Goal: Task Accomplishment & Management: Use online tool/utility

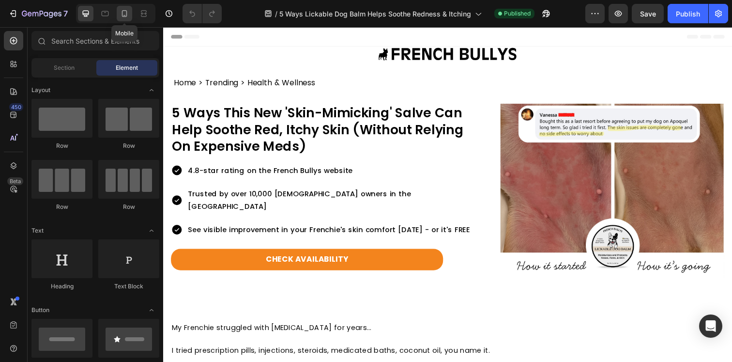
click at [120, 10] on icon at bounding box center [125, 14] width 10 height 10
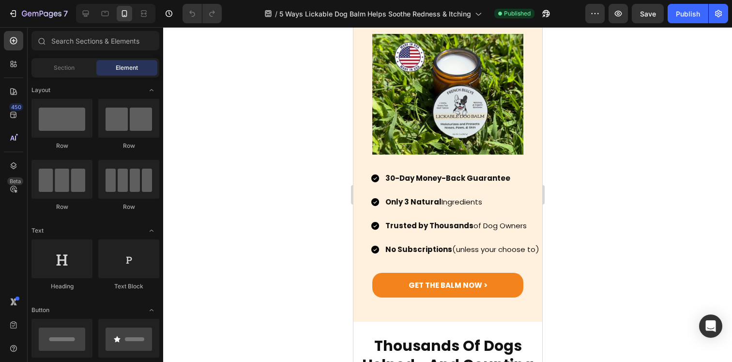
scroll to position [3186, 0]
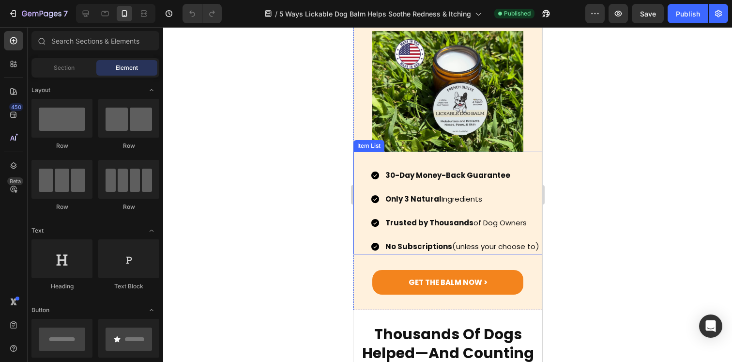
click at [464, 218] on strong "Trusted by Thousands" at bounding box center [429, 222] width 88 height 10
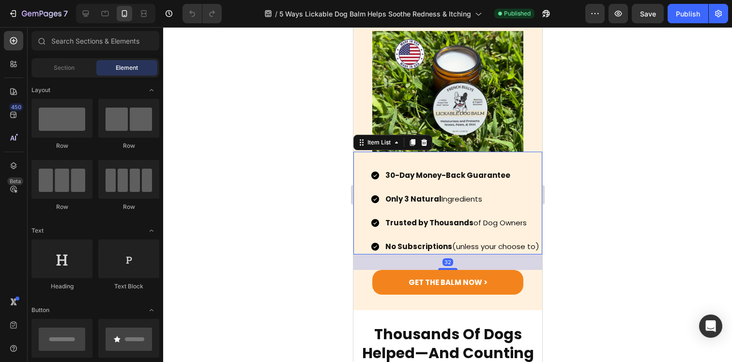
click at [464, 218] on strong "Trusted by Thousands" at bounding box center [429, 222] width 88 height 10
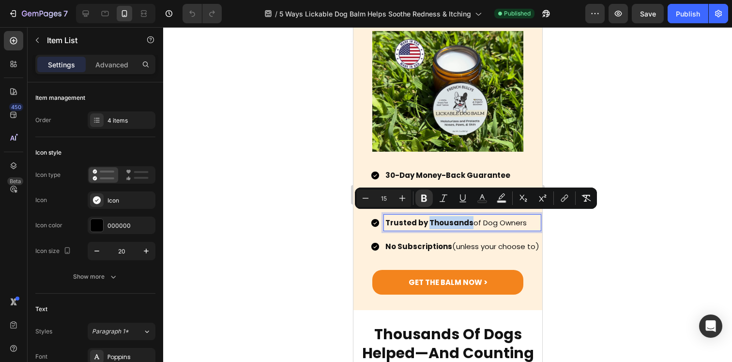
click at [474, 218] on p "Trusted by Thousands of Dog Owners" at bounding box center [462, 222] width 154 height 13
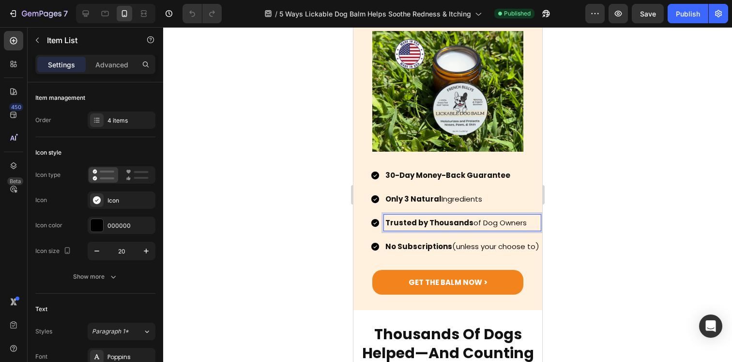
click at [479, 218] on p "Trusted by Thousands of Dog Owners" at bounding box center [462, 222] width 154 height 13
click at [572, 226] on div at bounding box center [447, 194] width 569 height 335
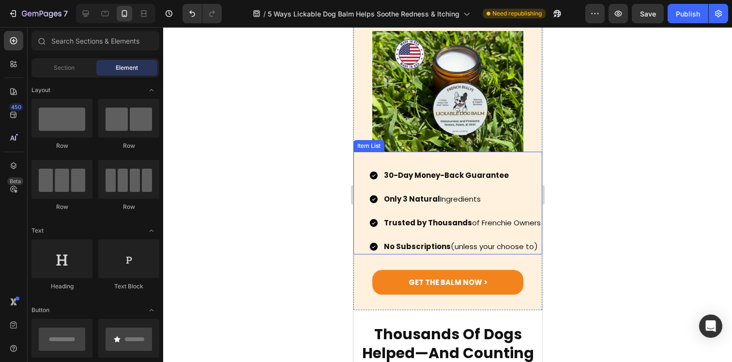
click at [436, 227] on p "Trusted by Thousands of [DEMOGRAPHIC_DATA] Owners" at bounding box center [461, 222] width 157 height 13
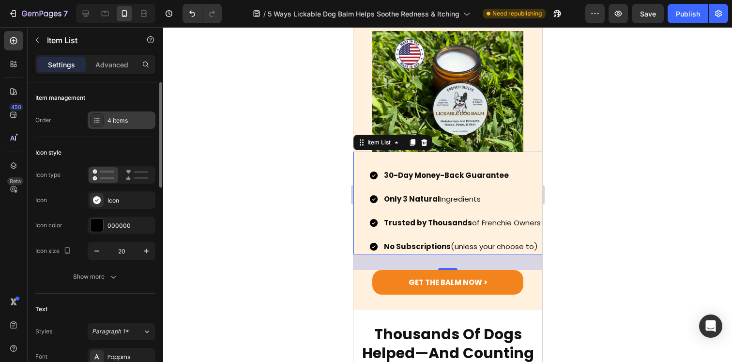
click at [119, 122] on div "4 items" at bounding box center [130, 120] width 46 height 9
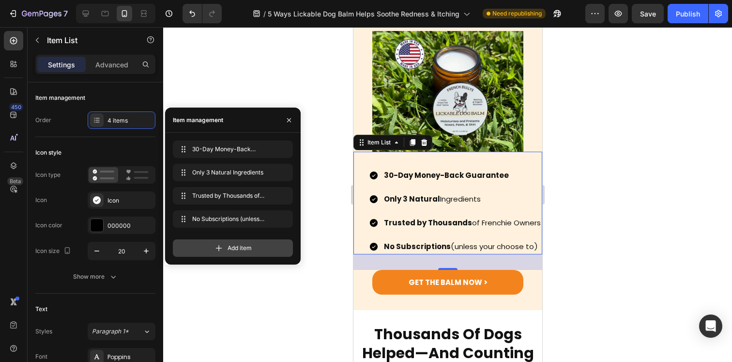
click at [211, 245] on div "Add item" at bounding box center [233, 247] width 120 height 17
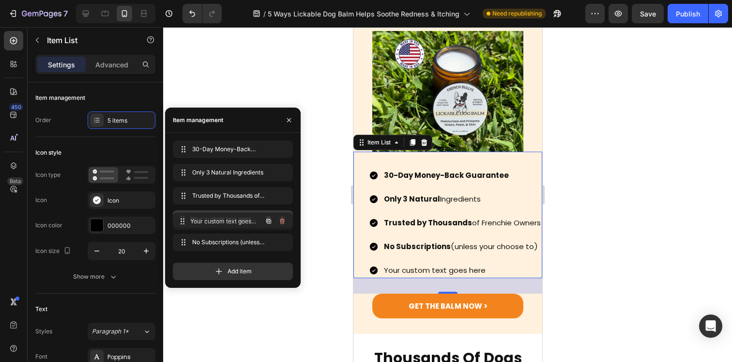
drag, startPoint x: 184, startPoint y: 241, endPoint x: 184, endPoint y: 220, distance: 20.8
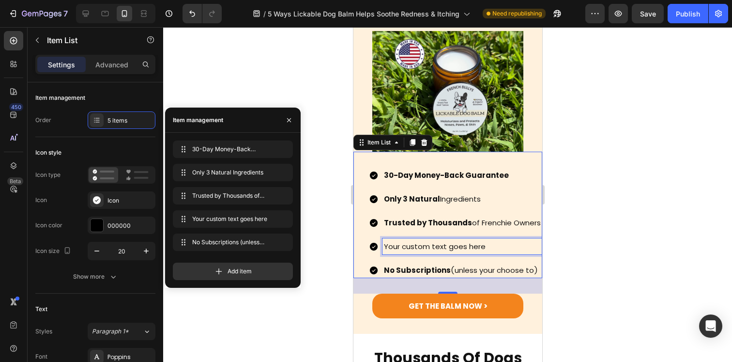
click at [415, 254] on div "Your custom text goes here" at bounding box center [462, 246] width 160 height 16
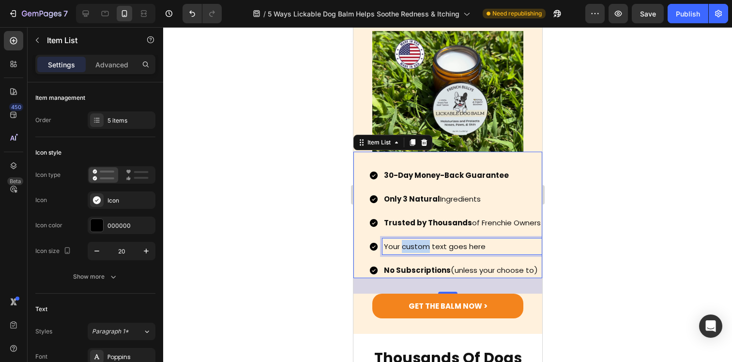
click at [415, 253] on p "Your custom text goes here" at bounding box center [461, 246] width 157 height 13
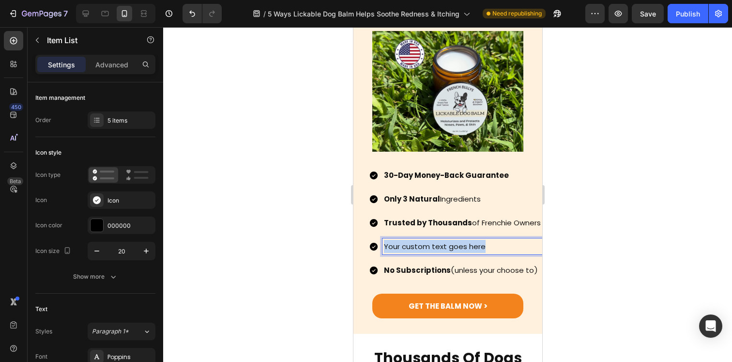
click at [415, 253] on p "Your custom text goes here" at bounding box center [461, 246] width 157 height 13
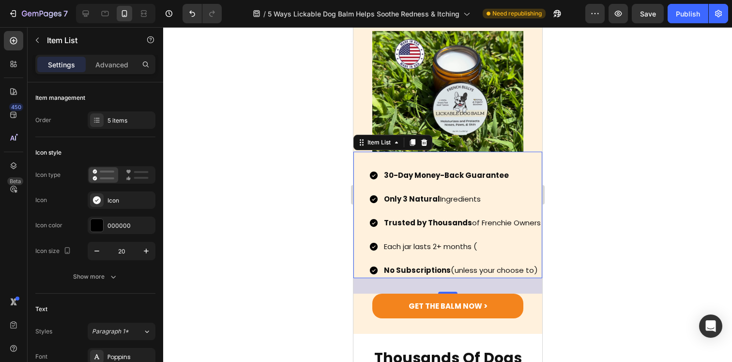
click at [413, 252] on p "Each jar lasts 2+ months (" at bounding box center [461, 246] width 157 height 13
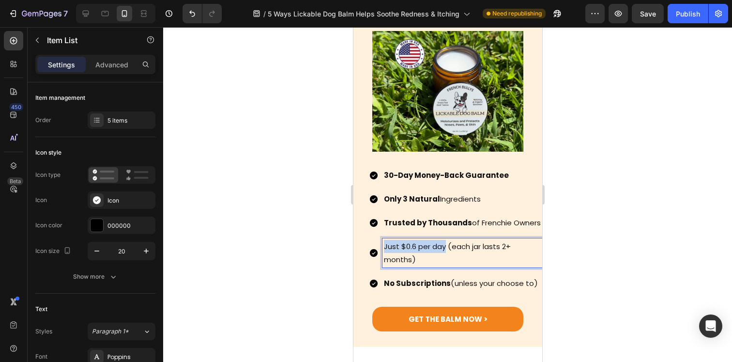
drag, startPoint x: 445, startPoint y: 256, endPoint x: 384, endPoint y: 256, distance: 61.0
click at [384, 256] on p "Just $0.6 per day (each jar lasts 2+ months)" at bounding box center [461, 253] width 157 height 26
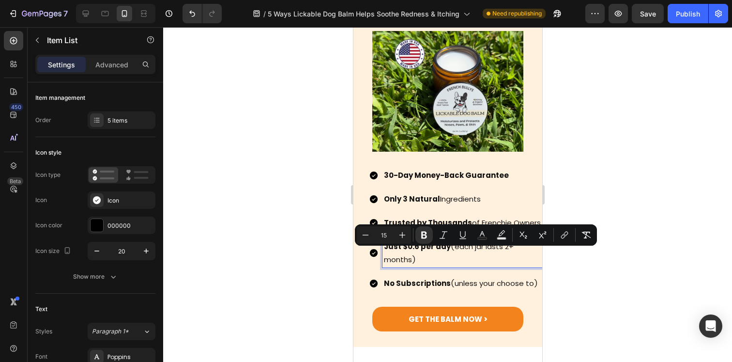
click at [624, 281] on div at bounding box center [447, 194] width 569 height 335
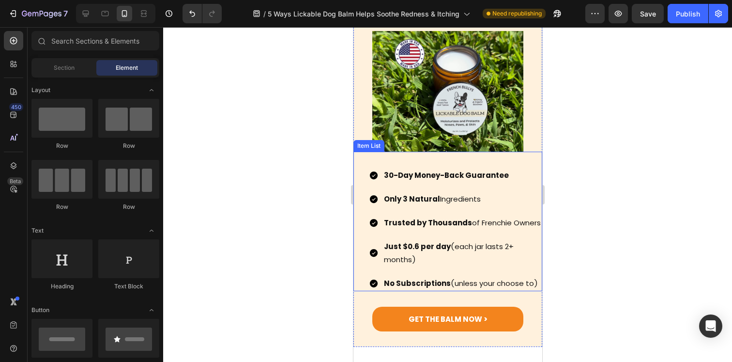
click at [429, 266] on p "Just $0.6 per day (each jar lasts 2+ months)" at bounding box center [461, 253] width 157 height 26
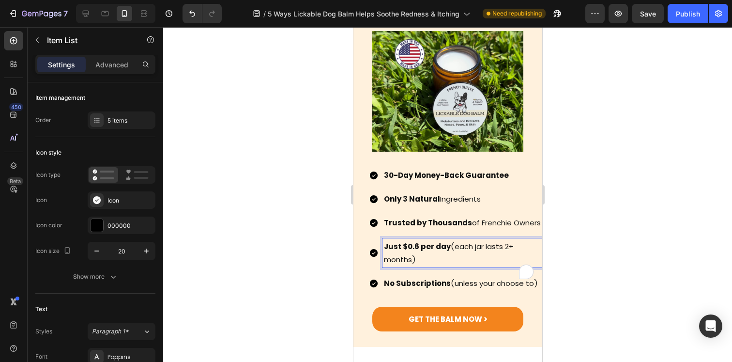
click at [436, 251] on strong "Just $0.6 per day" at bounding box center [416, 246] width 67 height 10
click at [426, 251] on strong "Just $0.6 per Day" at bounding box center [416, 246] width 67 height 10
click at [459, 256] on p "Just $0.6 Per Day (each jar lasts 2+ months)" at bounding box center [461, 253] width 157 height 26
click at [584, 250] on div at bounding box center [447, 194] width 569 height 335
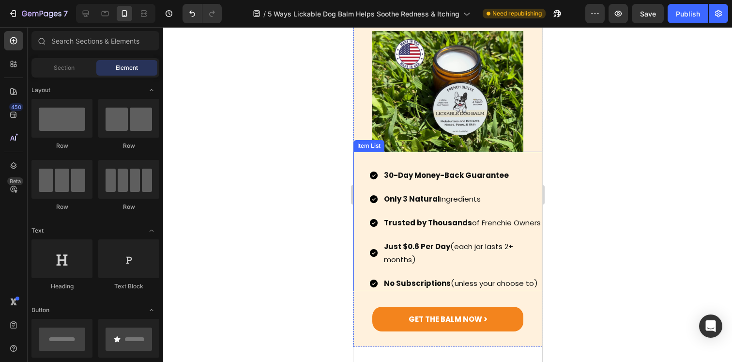
click at [465, 260] on p "Just $0.6 Per Day (each jar lasts 2+ months)" at bounding box center [461, 253] width 157 height 26
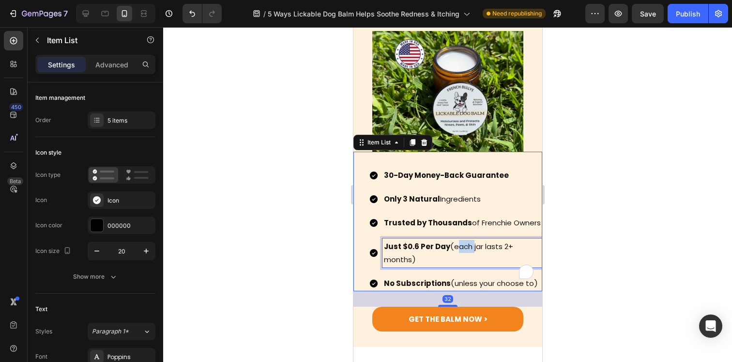
click at [465, 260] on p "Just $0.6 Per Day (each jar lasts 2+ months)" at bounding box center [461, 253] width 157 height 26
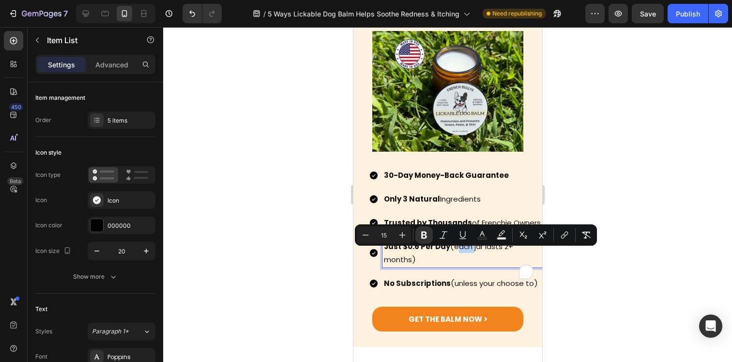
copy p "Just $0.6 Per Day (each jar lasts 2+ months)"
click at [599, 276] on div at bounding box center [447, 194] width 569 height 335
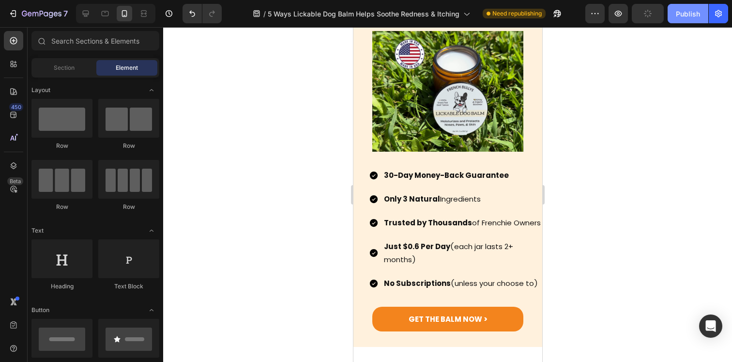
click at [681, 15] on div "Publish" at bounding box center [688, 14] width 24 height 10
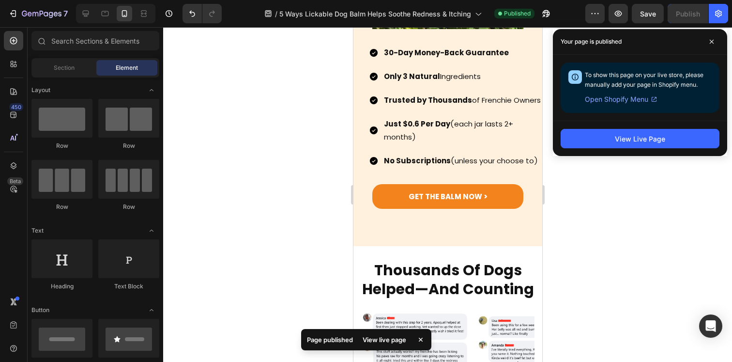
scroll to position [3284, 0]
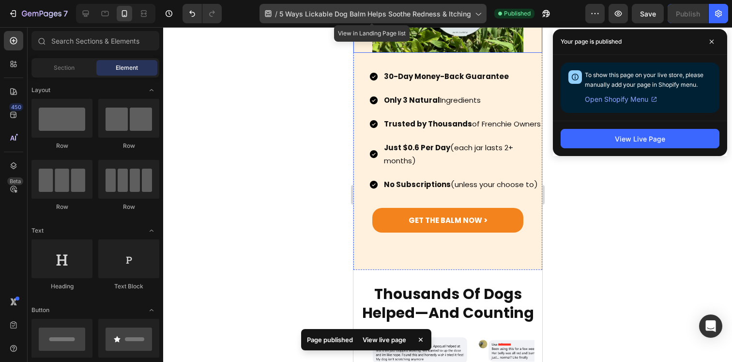
click at [468, 18] on div "/ 5 Ways Lickable Dog Balm Helps Soothe Redness & Itching" at bounding box center [373, 13] width 227 height 19
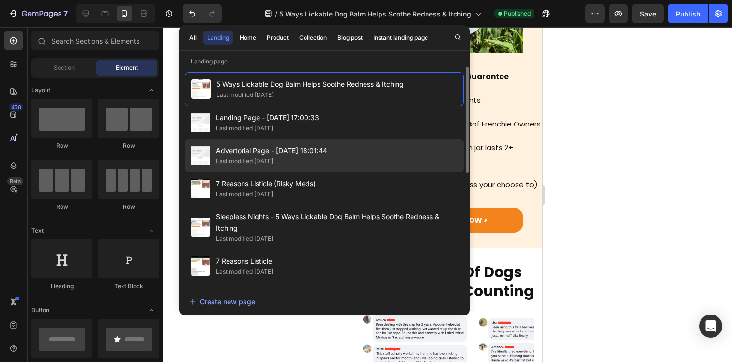
scroll to position [24, 0]
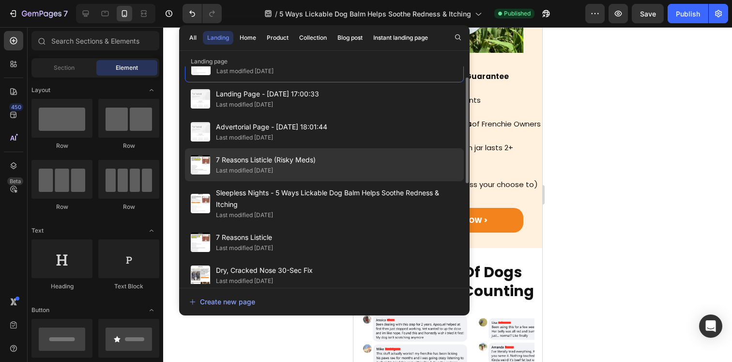
click at [306, 167] on div "Last modified 4 days ago" at bounding box center [266, 171] width 100 height 10
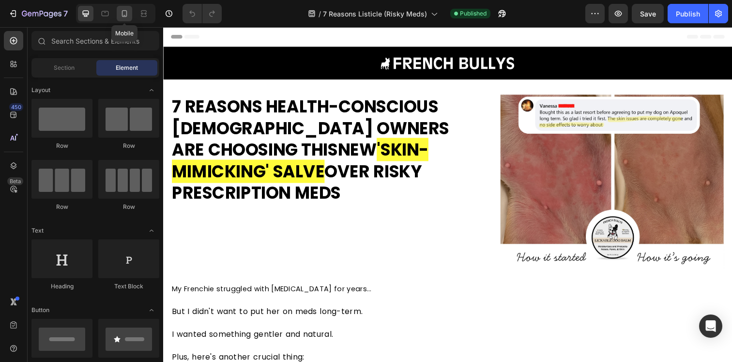
click at [125, 17] on icon at bounding box center [125, 14] width 10 height 10
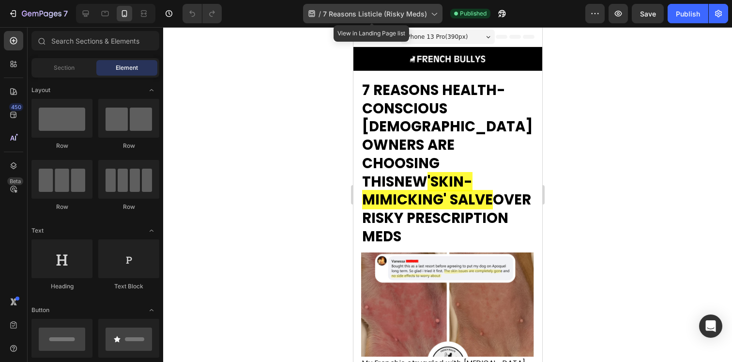
click at [367, 21] on div "/ 7 Reasons Listicle (Risky Meds)" at bounding box center [372, 13] width 139 height 19
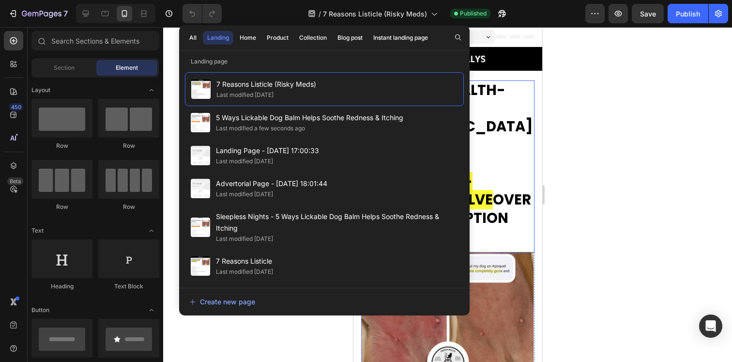
click at [575, 136] on div at bounding box center [447, 194] width 569 height 335
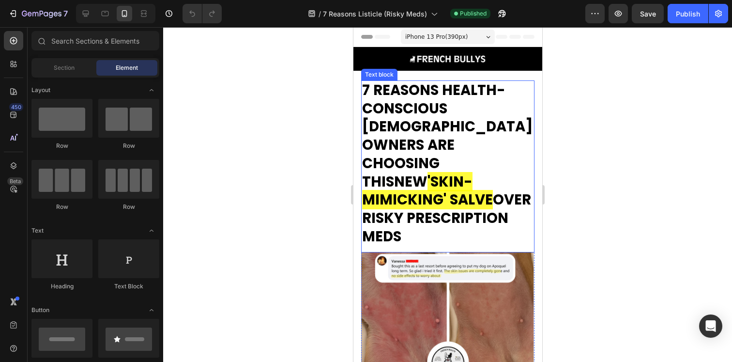
click at [449, 190] on strong "OVER RISKY PRESCRIPTION MEDS" at bounding box center [446, 218] width 169 height 56
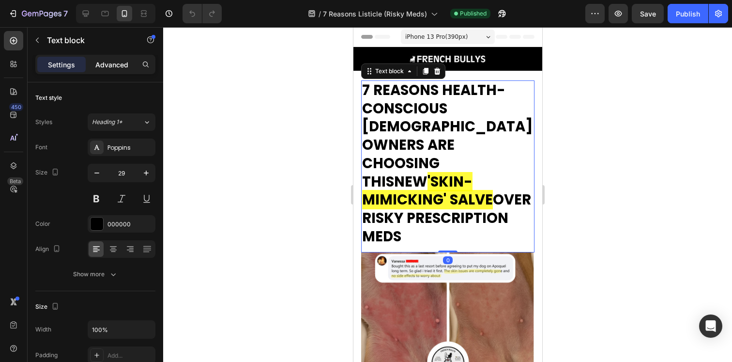
click at [124, 65] on p "Advanced" at bounding box center [111, 65] width 33 height 10
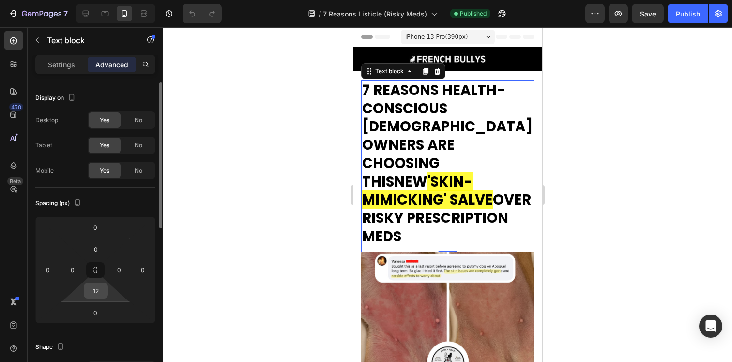
click at [101, 291] on input "12" at bounding box center [95, 290] width 19 height 15
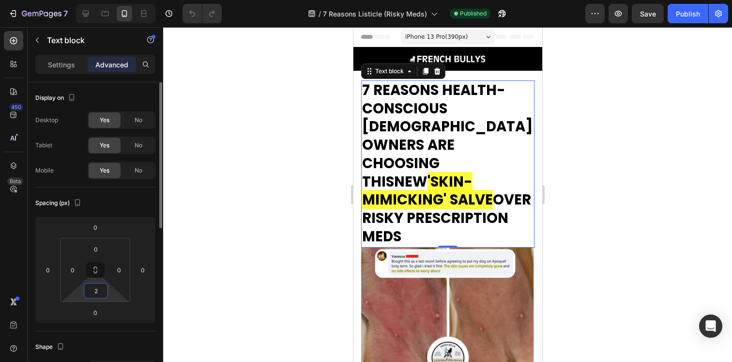
type input "24"
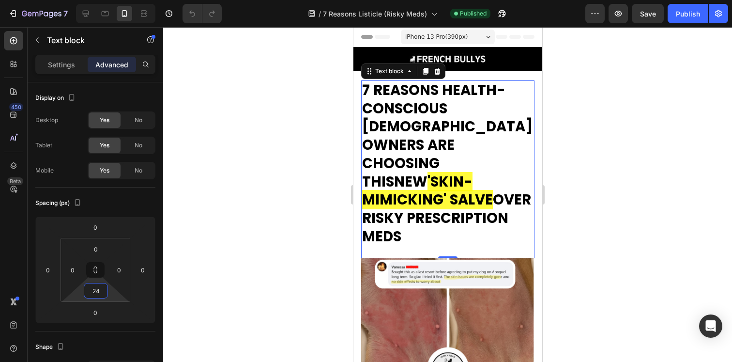
click at [200, 258] on div at bounding box center [447, 194] width 569 height 335
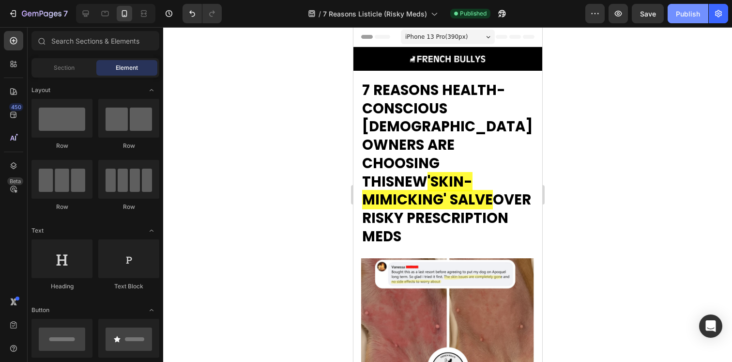
click at [688, 15] on div "Publish" at bounding box center [688, 14] width 24 height 10
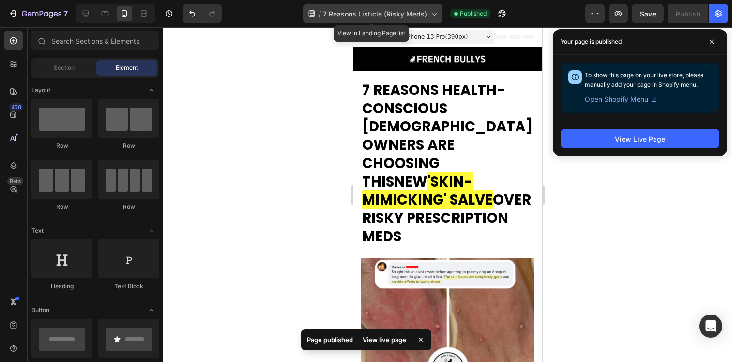
click at [356, 9] on span "7 Reasons Listicle (Risky Meds)" at bounding box center [375, 14] width 104 height 10
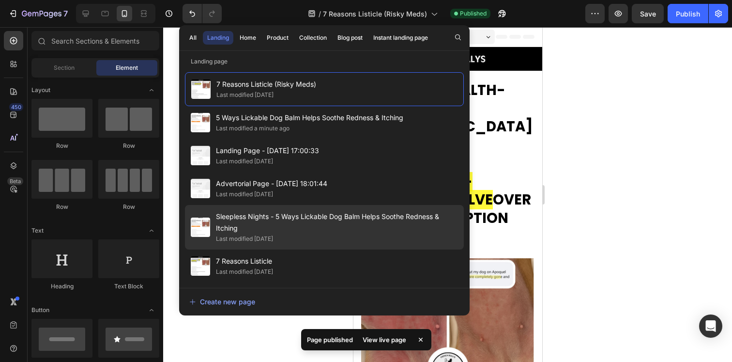
click at [291, 221] on span "Sleepless Nights - 5 Ways Lickable Dog Balm Helps Soothe Redness & Itching" at bounding box center [337, 222] width 242 height 23
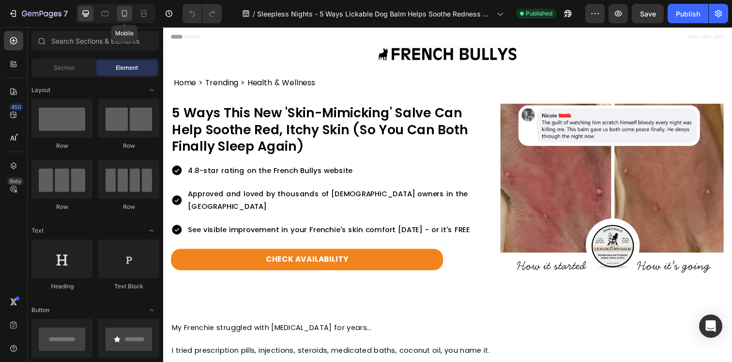
click at [128, 13] on icon at bounding box center [125, 14] width 10 height 10
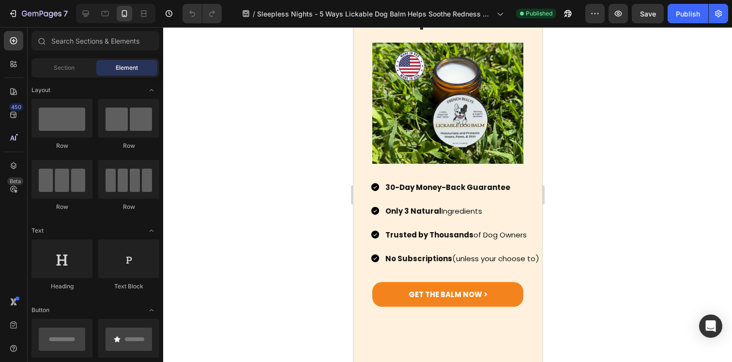
scroll to position [2121, 0]
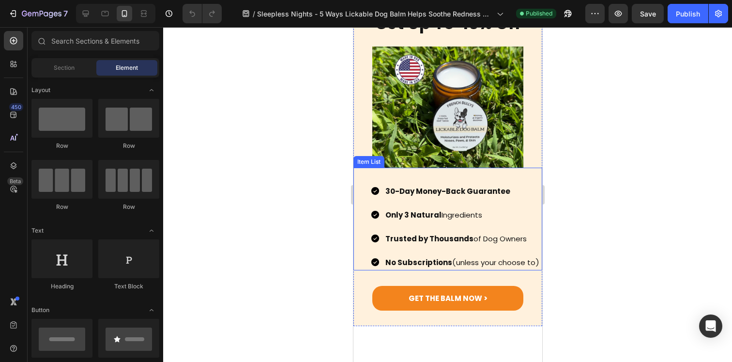
click at [464, 234] on strong "Trusted by Thousands" at bounding box center [429, 238] width 88 height 10
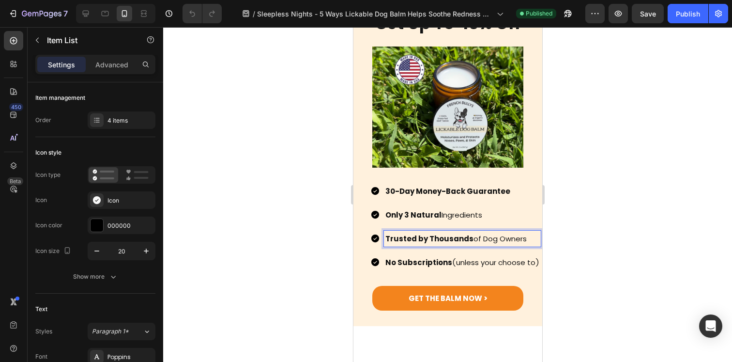
click at [480, 232] on p "Trusted by Thousands of Dog Owners" at bounding box center [462, 238] width 154 height 13
click at [604, 235] on div at bounding box center [447, 194] width 569 height 335
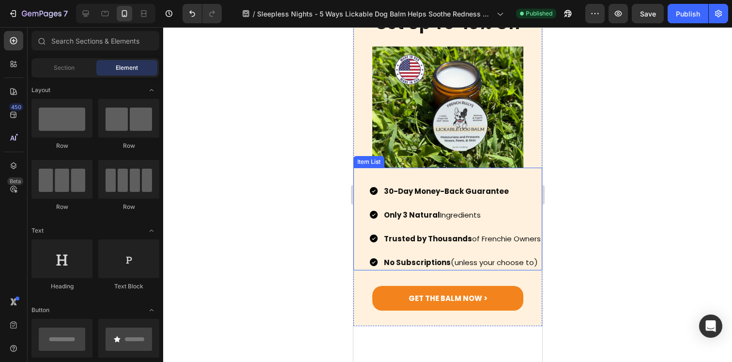
click at [442, 257] on div "30-Day Money-Back Guarantee Only 3 Natural Ingredients Trusted by Thousands of …" at bounding box center [447, 226] width 189 height 87
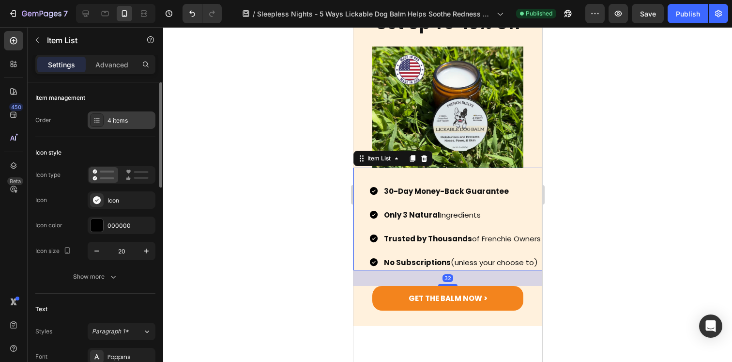
click at [132, 123] on div "4 items" at bounding box center [130, 120] width 46 height 9
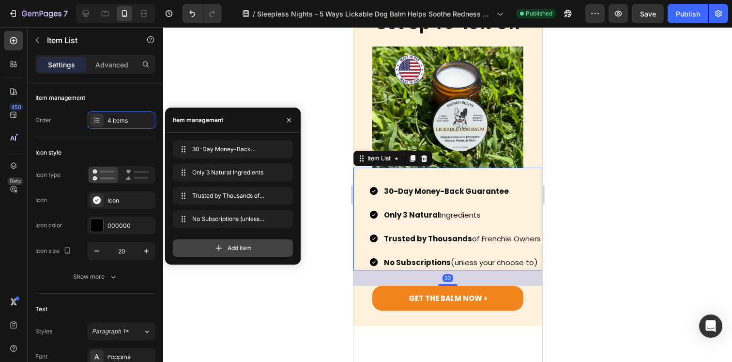
click at [205, 256] on div "Add item" at bounding box center [233, 247] width 120 height 17
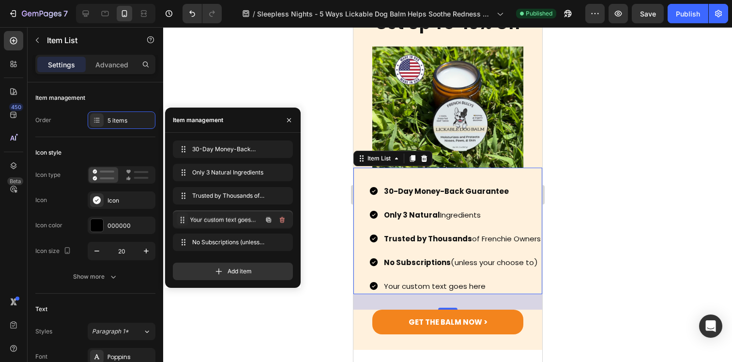
drag, startPoint x: 185, startPoint y: 244, endPoint x: 185, endPoint y: 222, distance: 21.8
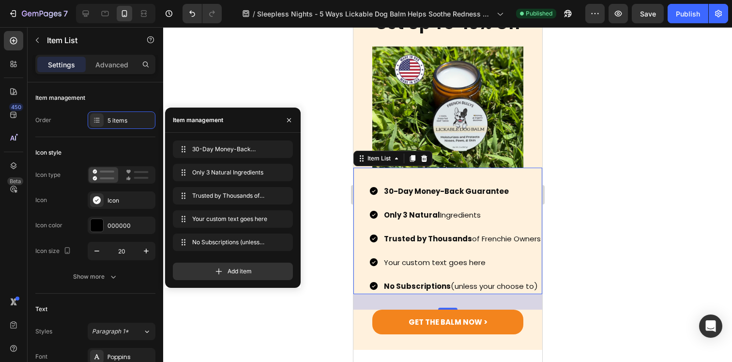
click at [433, 270] on div "Your custom text goes here" at bounding box center [462, 262] width 160 height 16
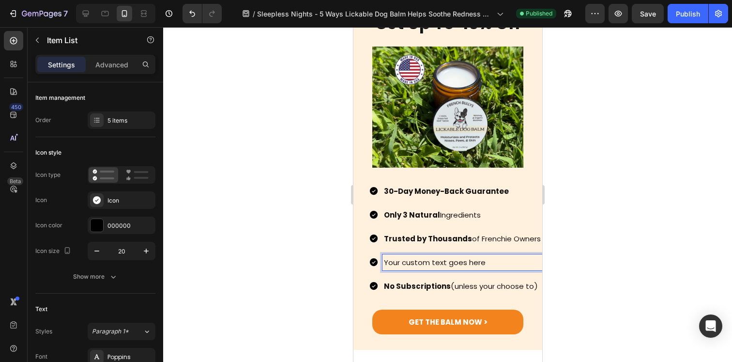
click at [433, 269] on p "Your custom text goes here" at bounding box center [461, 262] width 157 height 13
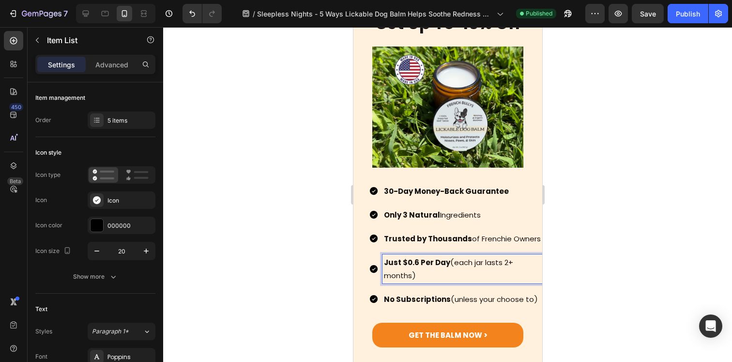
click at [607, 277] on div at bounding box center [447, 194] width 569 height 335
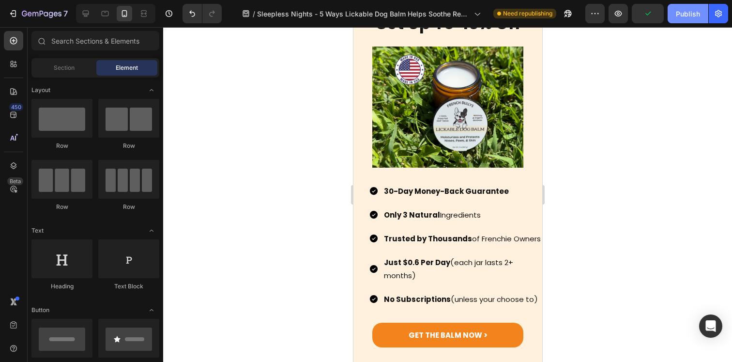
click at [685, 14] on div "Publish" at bounding box center [688, 14] width 24 height 10
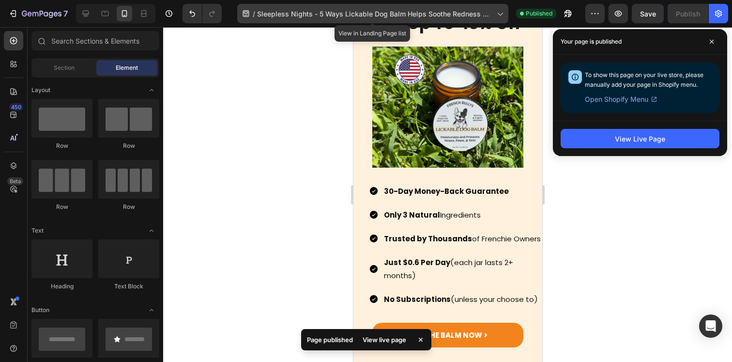
click at [322, 14] on span "Sleepless Nights - 5 Ways Lickable Dog Balm Helps Soothe Redness & Itching" at bounding box center [375, 14] width 236 height 10
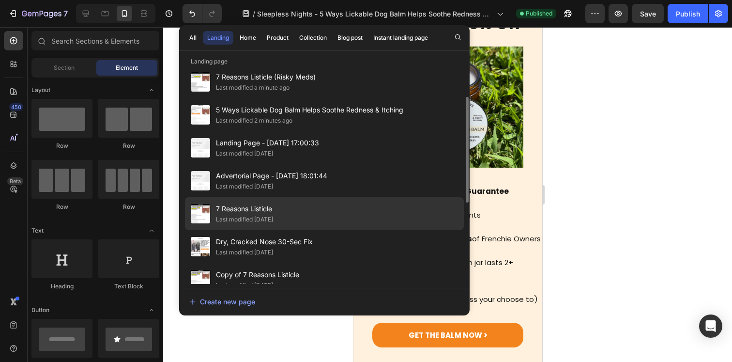
scroll to position [68, 0]
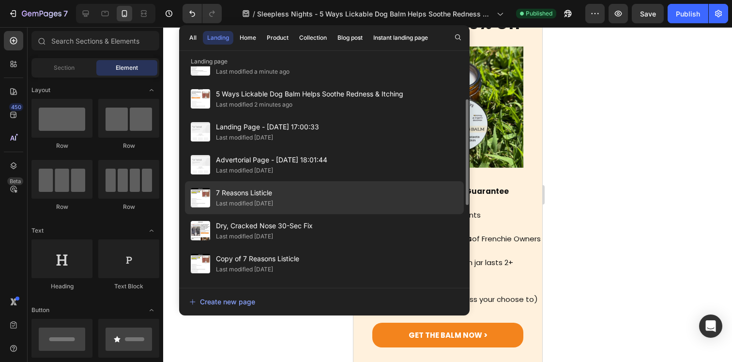
click at [299, 201] on div "7 Reasons Listicle Last modified 4 days ago" at bounding box center [324, 197] width 279 height 33
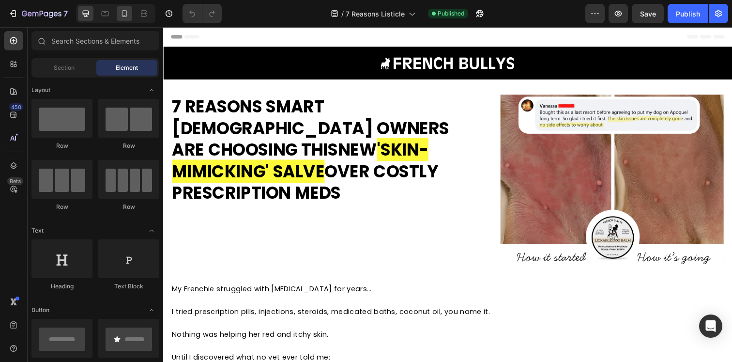
click at [129, 9] on icon at bounding box center [125, 14] width 10 height 10
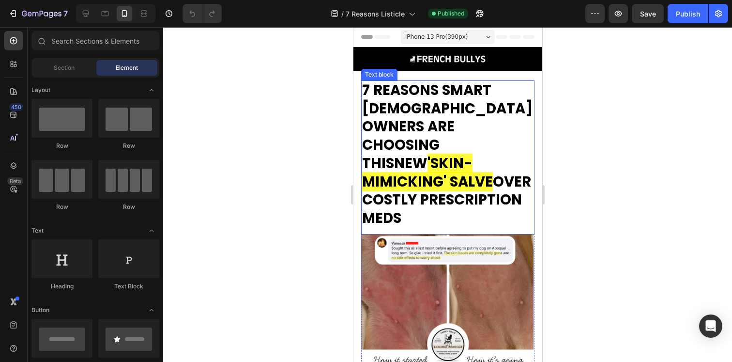
click at [454, 172] on strong "OVER COSTLY PRESCRIPTION MEDS" at bounding box center [446, 200] width 169 height 56
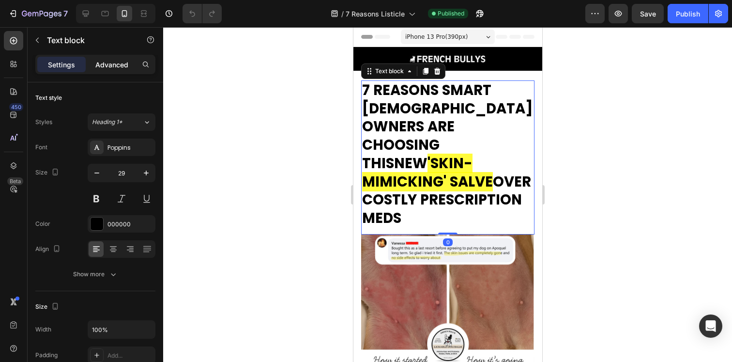
click at [105, 69] on p "Advanced" at bounding box center [111, 65] width 33 height 10
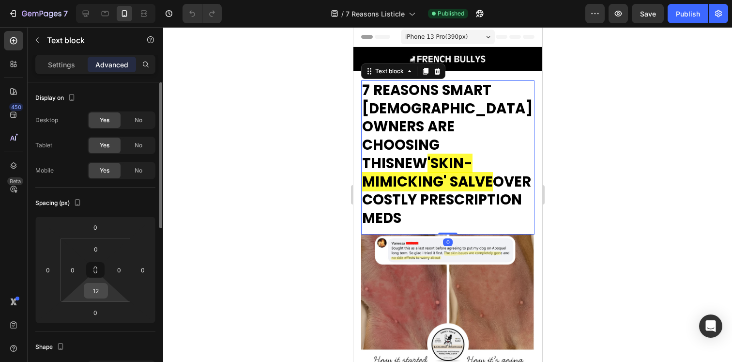
click at [98, 286] on input "12" at bounding box center [95, 290] width 19 height 15
type input "24"
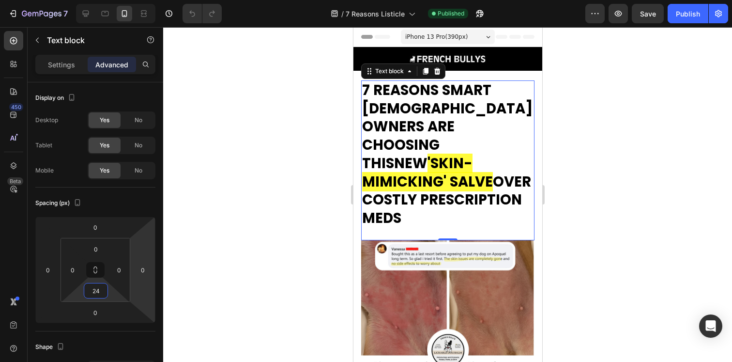
click at [251, 243] on div at bounding box center [447, 194] width 569 height 335
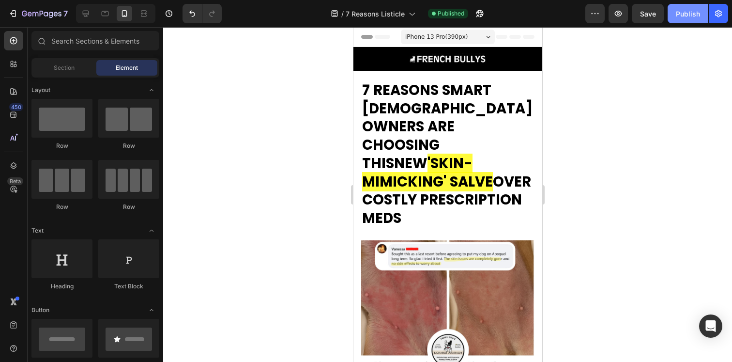
click at [687, 14] on div "Publish" at bounding box center [688, 14] width 24 height 10
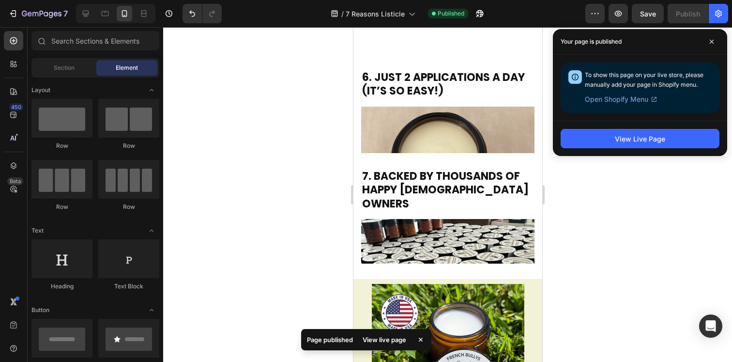
scroll to position [1688, 0]
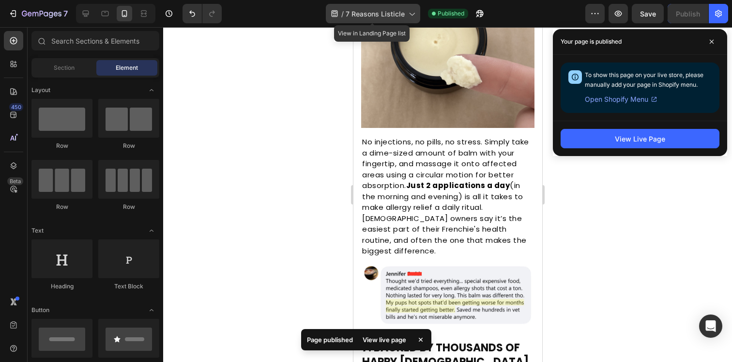
click at [350, 6] on div "/ 7 Reasons Listicle" at bounding box center [373, 13] width 94 height 19
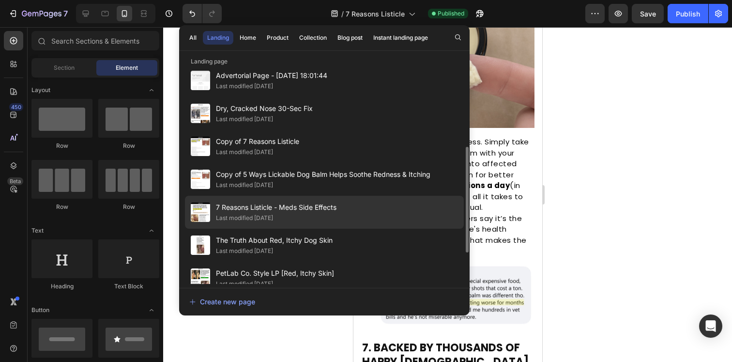
scroll to position [186, 0]
click at [308, 215] on div "Last modified [DATE]" at bounding box center [276, 217] width 121 height 10
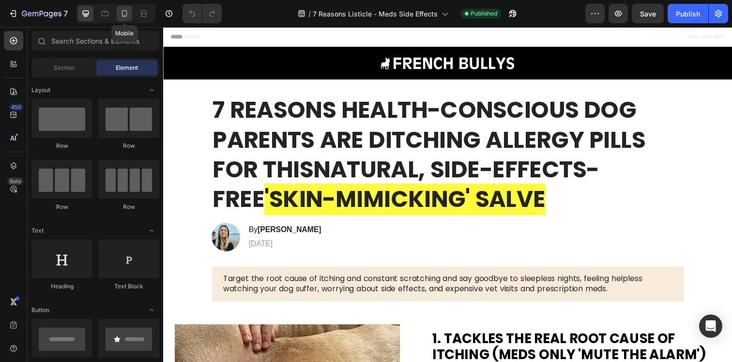
click at [125, 16] on icon at bounding box center [125, 14] width 10 height 10
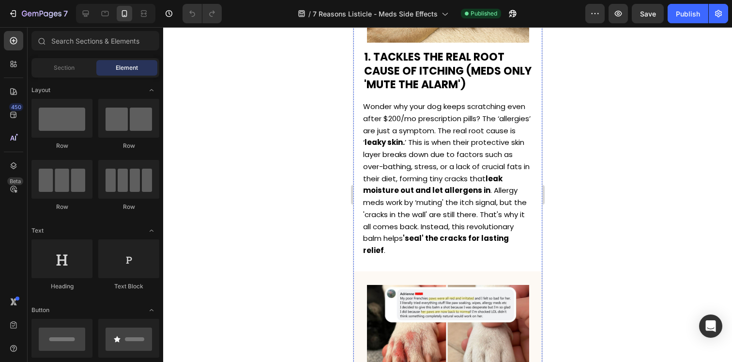
scroll to position [411, 0]
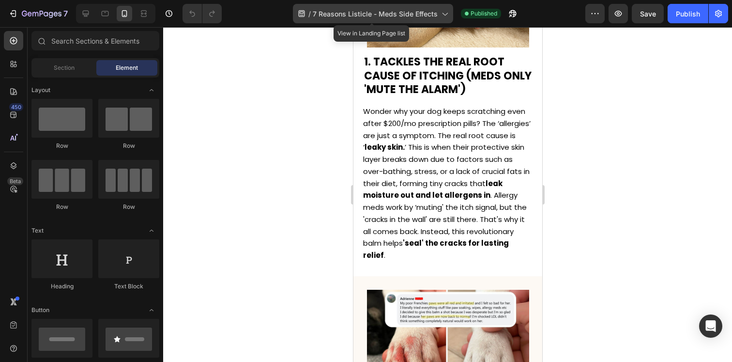
click at [389, 16] on span "7 Reasons Listicle - Meds Side Effects" at bounding box center [375, 14] width 125 height 10
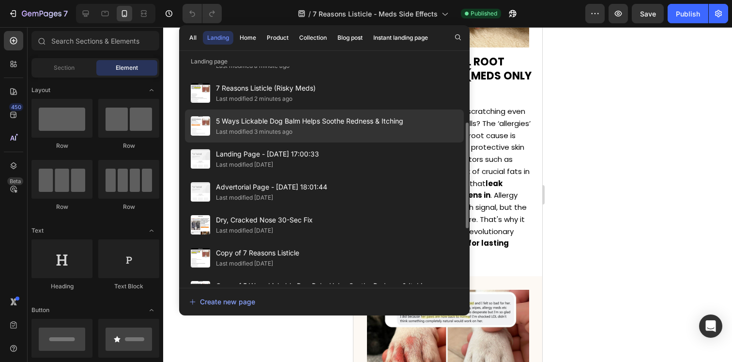
scroll to position [110, 0]
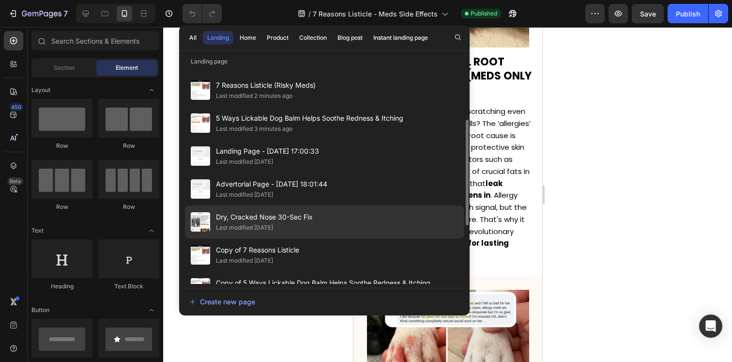
click at [304, 225] on div "Last modified [DATE]" at bounding box center [264, 228] width 97 height 10
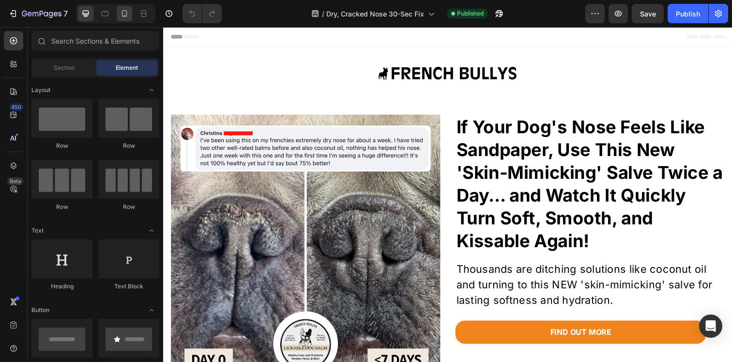
click at [124, 15] on icon at bounding box center [124, 15] width 2 height 1
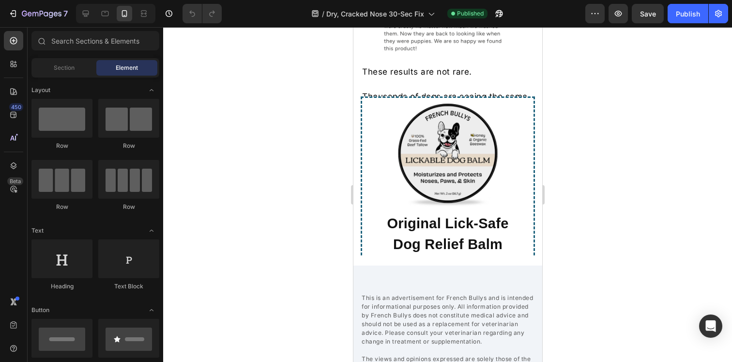
scroll to position [2516, 0]
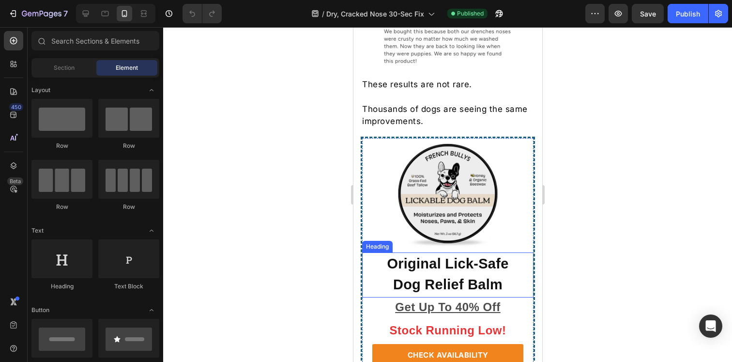
click at [433, 252] on h3 "Original Lick-Safe Dog Relief Balm" at bounding box center [447, 274] width 151 height 44
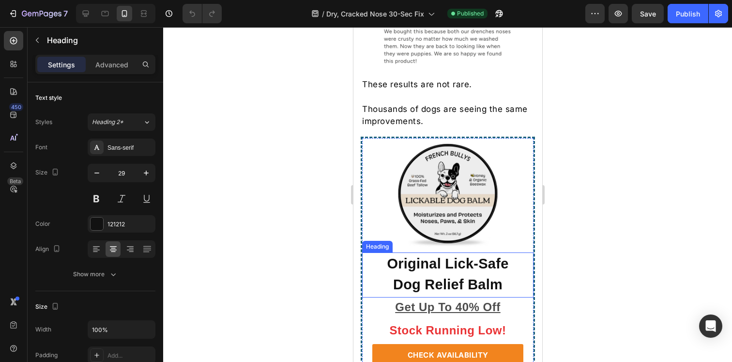
click at [433, 252] on h3 "Original Lick-Safe Dog Relief Balm" at bounding box center [447, 274] width 151 height 44
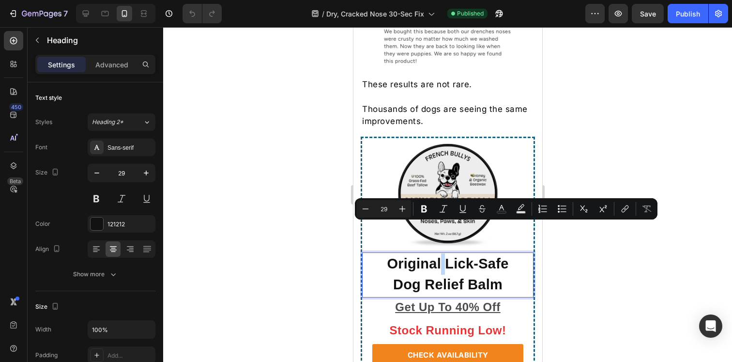
click at [440, 253] on p "Original Lick-Safe Dog Relief Balm" at bounding box center [447, 274] width 149 height 42
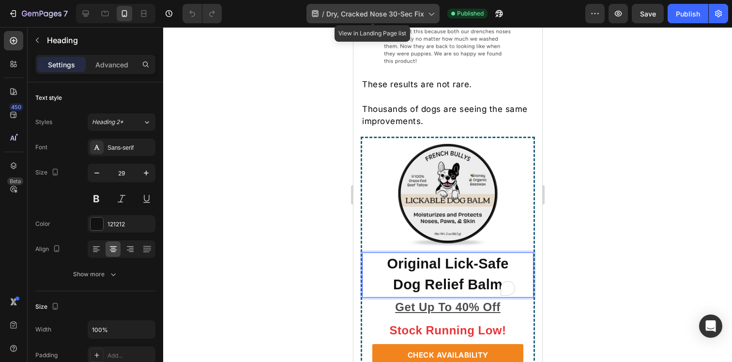
click at [353, 15] on span "Dry, Cracked Nose 30-Sec Fix" at bounding box center [375, 14] width 98 height 10
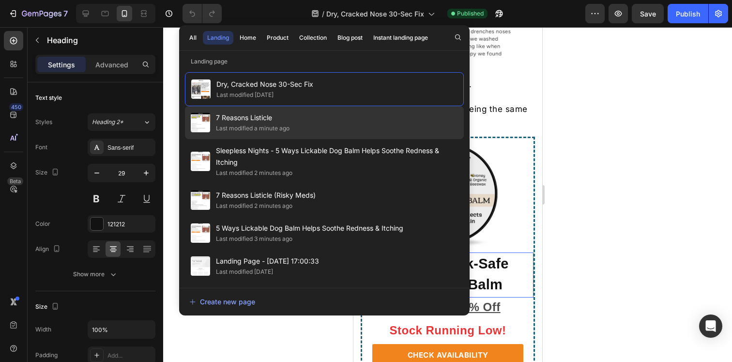
click at [252, 116] on span "7 Reasons Listicle" at bounding box center [253, 118] width 74 height 12
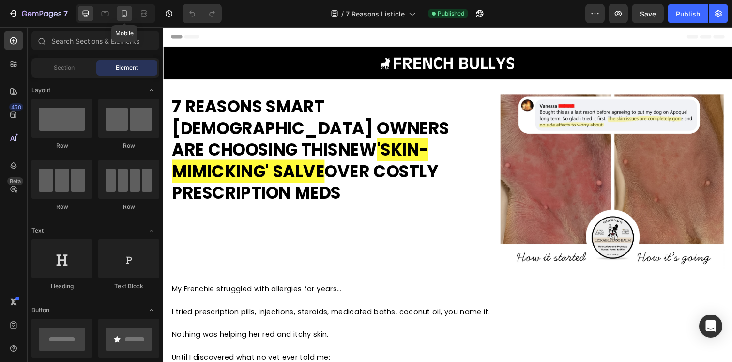
click at [130, 13] on div at bounding box center [124, 13] width 15 height 15
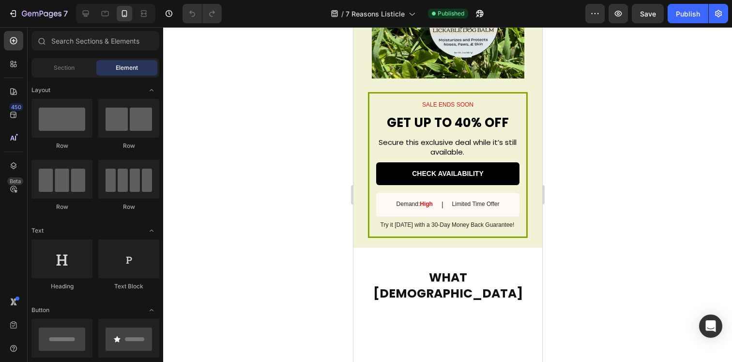
scroll to position [1831, 0]
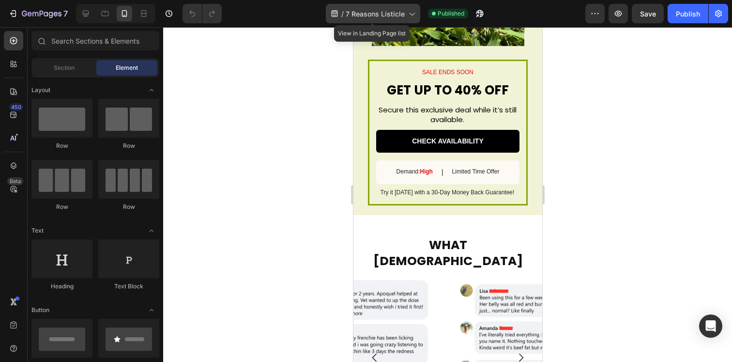
click at [358, 13] on span "7 Reasons Listicle" at bounding box center [375, 14] width 59 height 10
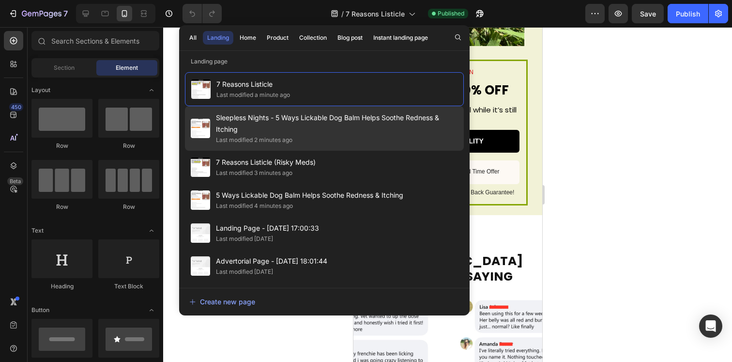
click at [273, 116] on span "Sleepless Nights - 5 Ways Lickable Dog Balm Helps Soothe Redness & Itching" at bounding box center [337, 123] width 242 height 23
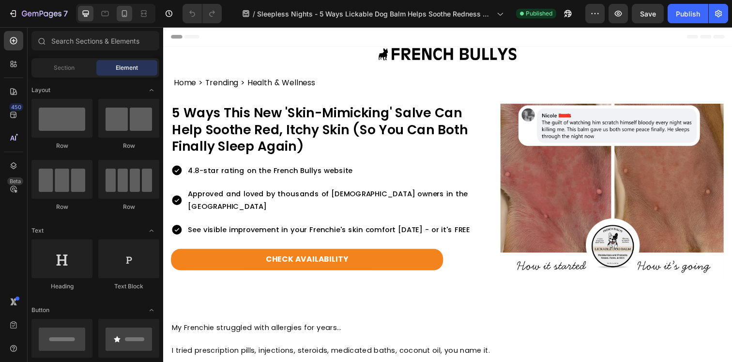
click at [127, 12] on icon at bounding box center [125, 14] width 10 height 10
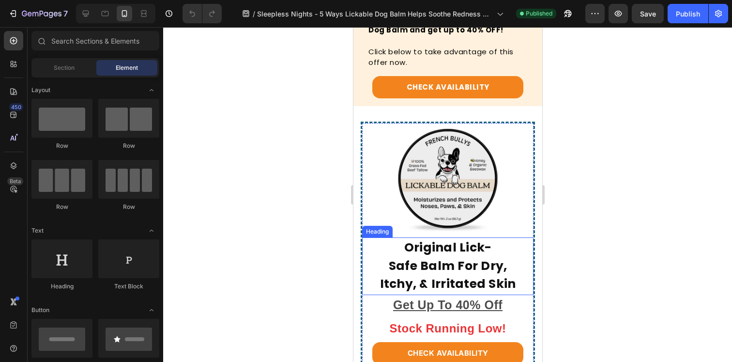
click at [433, 243] on h3 "Original Lick-Safe Balm For Dry, Itchy, & Irritated Skin" at bounding box center [447, 265] width 151 height 57
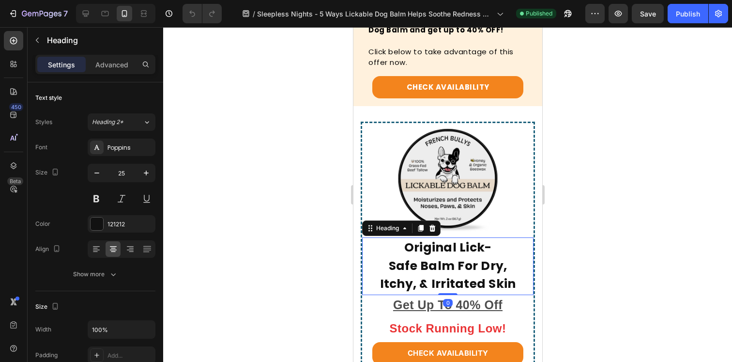
click at [433, 243] on h3 "Original Lick-Safe Balm For Dry, Itchy, & Irritated Skin" at bounding box center [447, 265] width 151 height 57
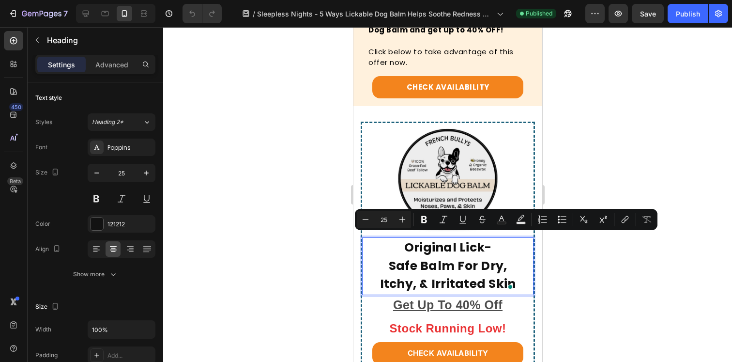
click at [418, 240] on p "Original Lick-Safe Balm For Dry, Itchy, & Irritated Skin" at bounding box center [447, 265] width 149 height 55
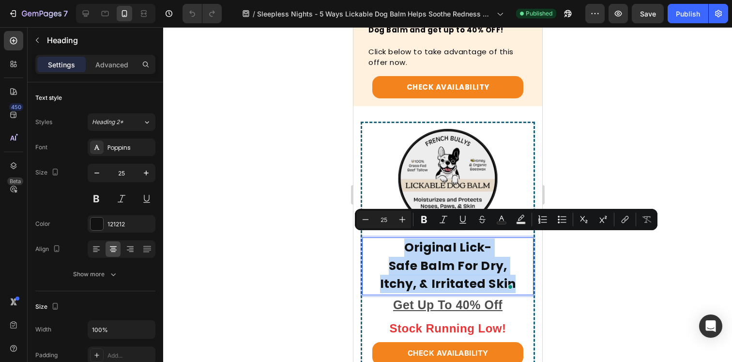
drag, startPoint x: 401, startPoint y: 240, endPoint x: 509, endPoint y: 272, distance: 112.0
click at [509, 272] on p "Original Lick-Safe Balm For Dry, Itchy, & Irritated Skin" at bounding box center [447, 265] width 149 height 55
copy p "Original Lick-Safe Balm For Dry, Itchy, & Irritated Skin"
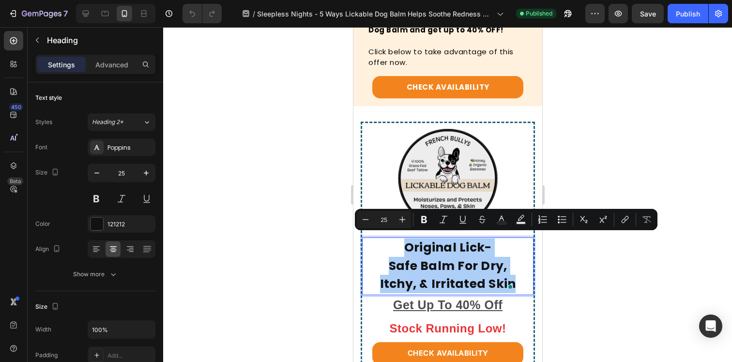
click at [627, 262] on div at bounding box center [447, 194] width 569 height 335
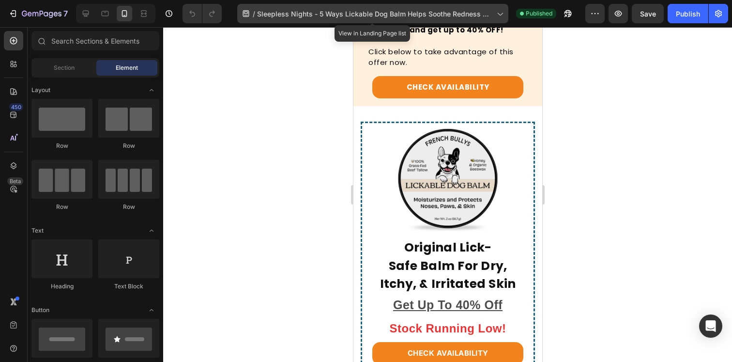
click at [300, 10] on span "Sleepless Nights - 5 Ways Lickable Dog Balm Helps Soothe Redness & Itching" at bounding box center [375, 14] width 236 height 10
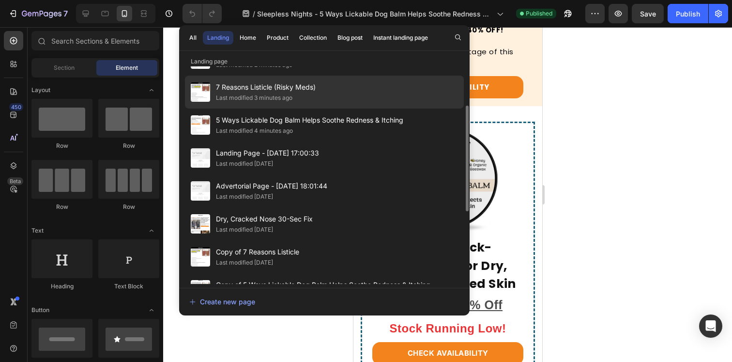
scroll to position [77, 0]
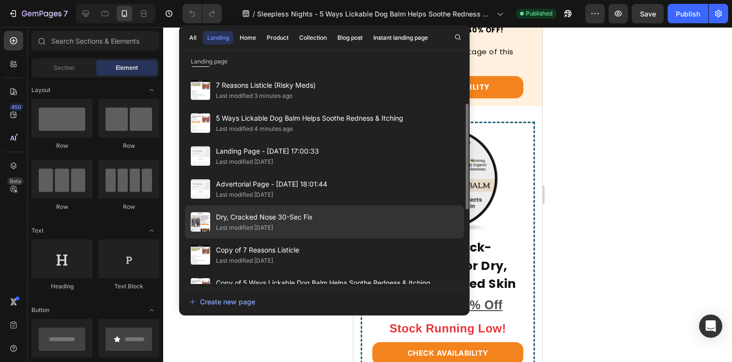
click at [291, 218] on span "Dry, Cracked Nose 30-Sec Fix" at bounding box center [264, 217] width 97 height 12
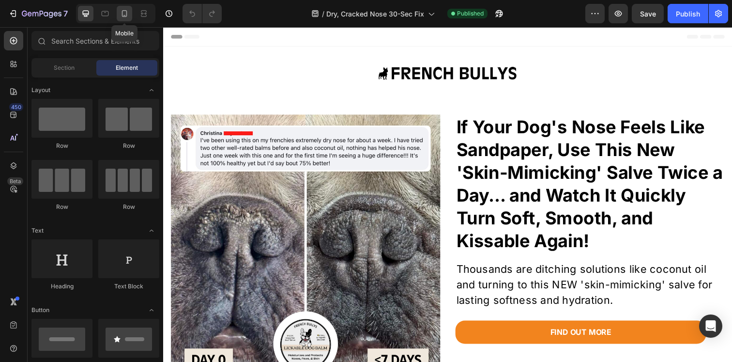
click at [123, 14] on icon at bounding box center [125, 14] width 10 height 10
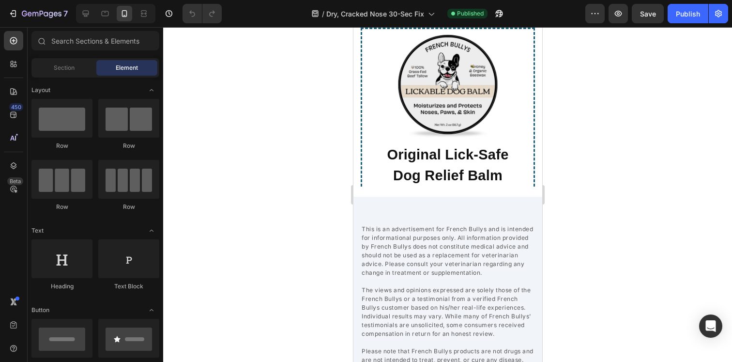
scroll to position [1869, 0]
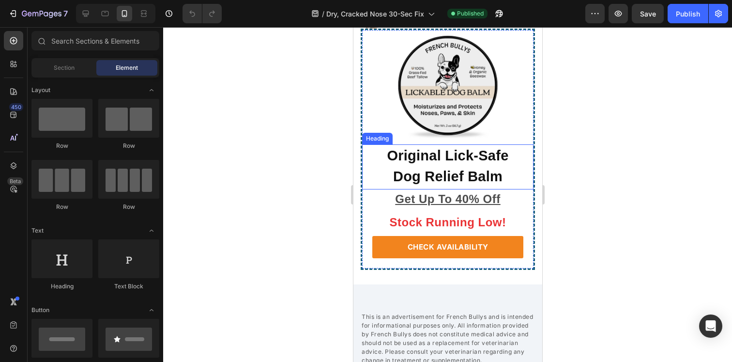
click at [445, 173] on h3 "Original Lick-Safe Dog Relief Balm" at bounding box center [447, 166] width 151 height 44
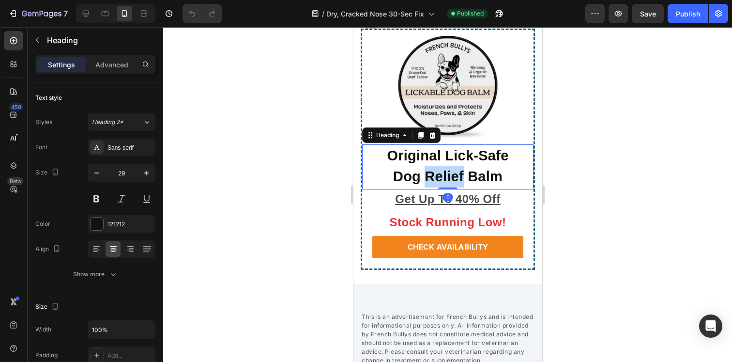
click at [445, 173] on p "Original Lick-Safe Dog Relief Balm" at bounding box center [447, 166] width 149 height 42
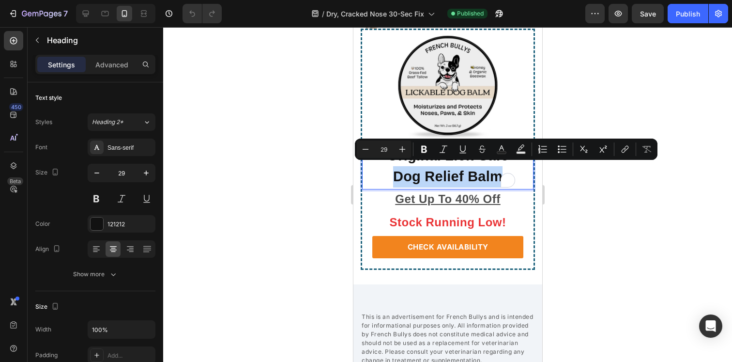
scroll to position [2407, 0]
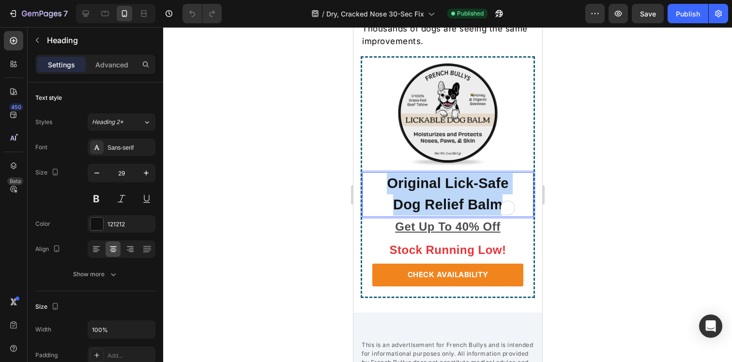
drag, startPoint x: 379, startPoint y: 152, endPoint x: 495, endPoint y: 166, distance: 117.5
click at [495, 173] on p "Original Lick-Safe Dog Relief Balm" at bounding box center [447, 194] width 149 height 42
